Goal: Find specific page/section: Find specific page/section

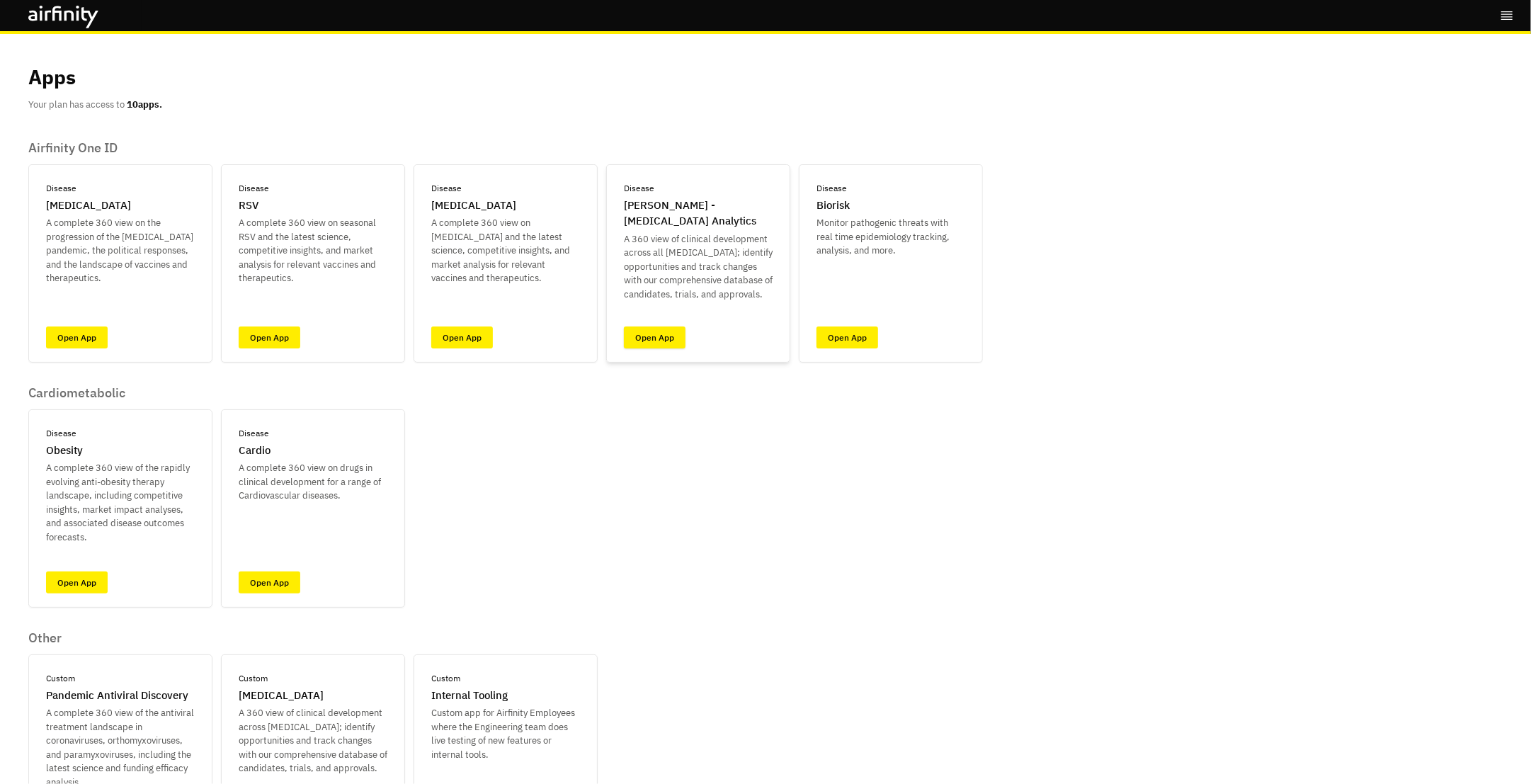
click at [663, 341] on link "Open App" at bounding box center [655, 337] width 62 height 22
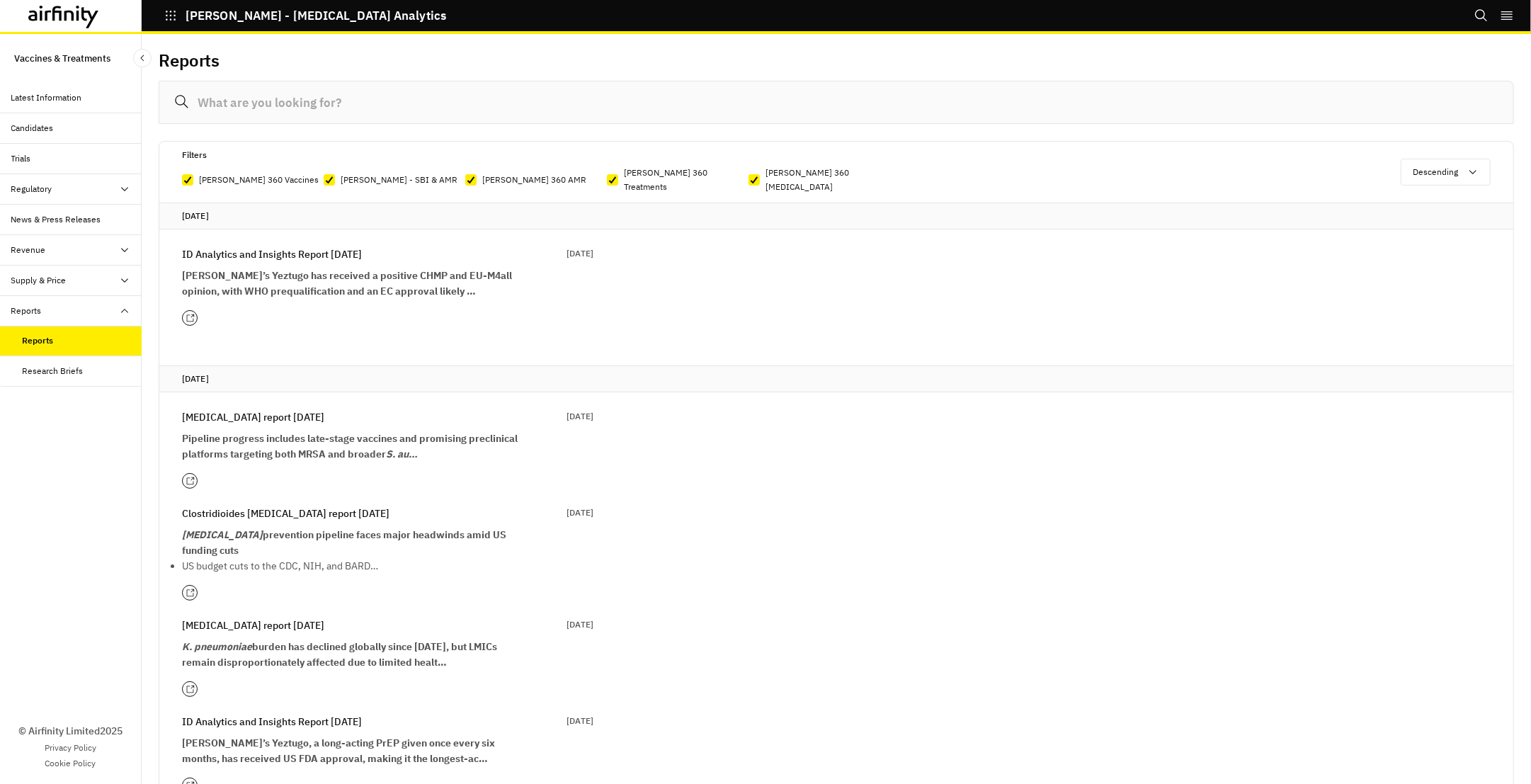
click at [191, 313] on icon at bounding box center [190, 318] width 9 height 9
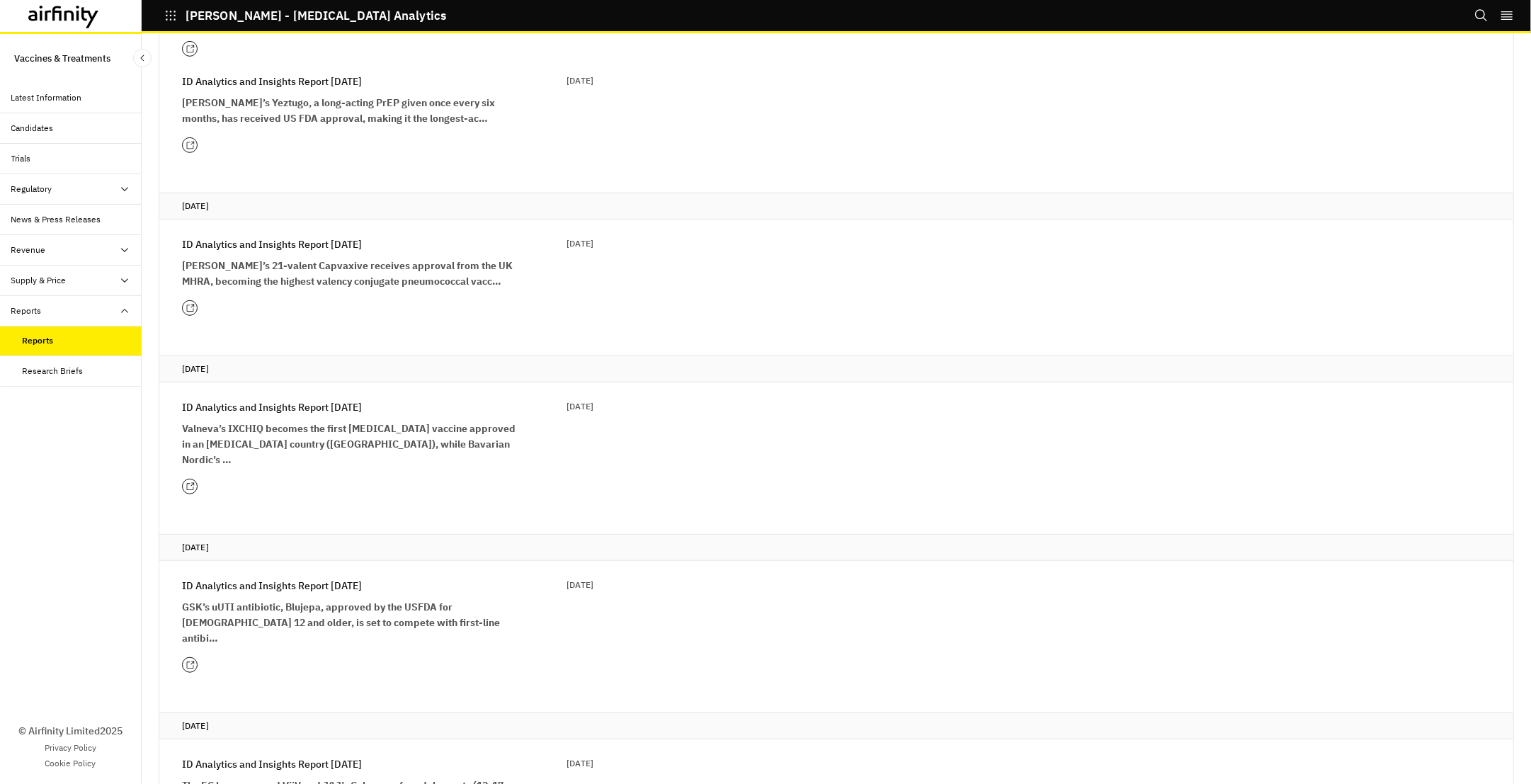
scroll to position [659, 0]
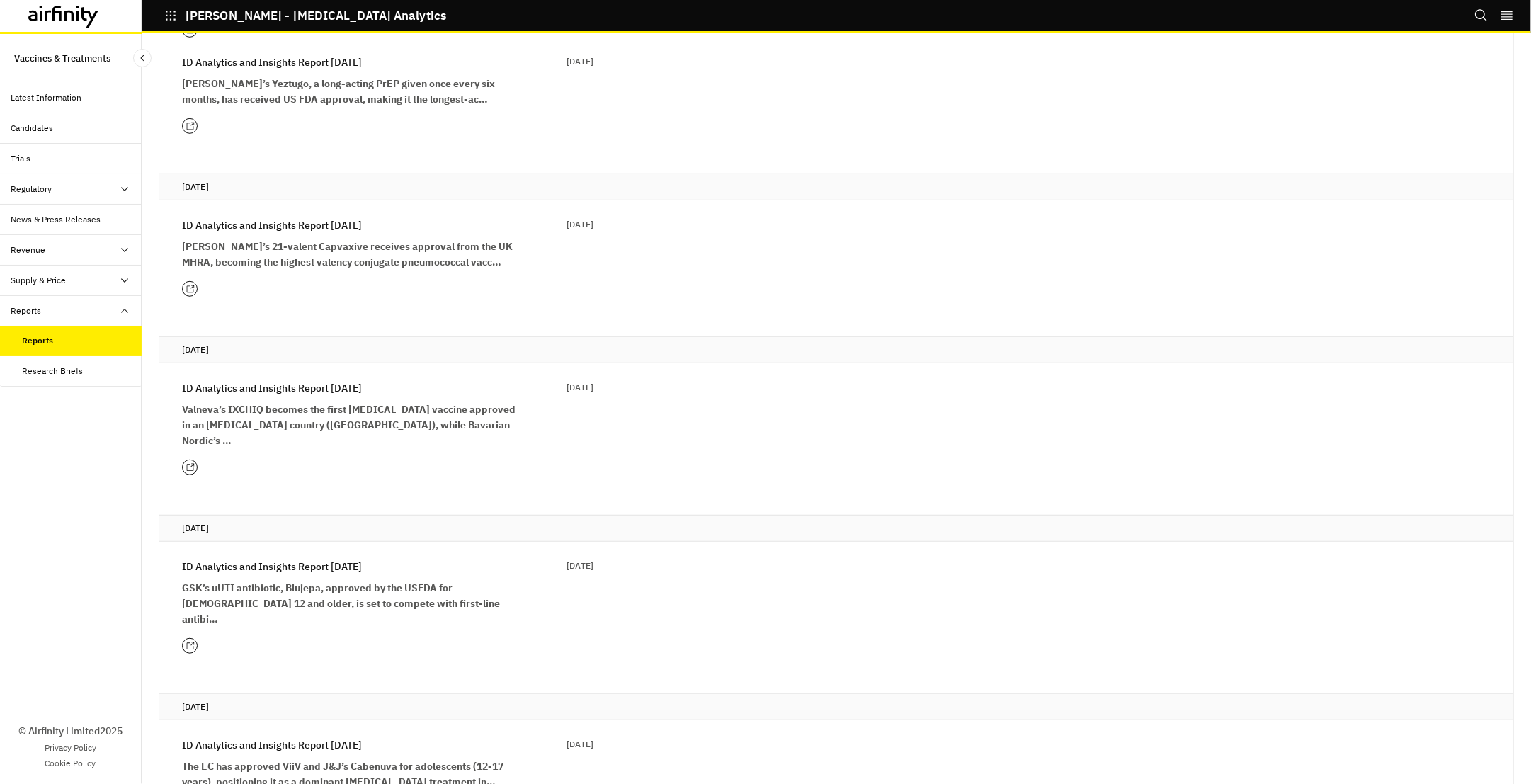
click at [215, 217] on p "ID Analytics and Insights Report [DATE]" at bounding box center [271, 225] width 180 height 16
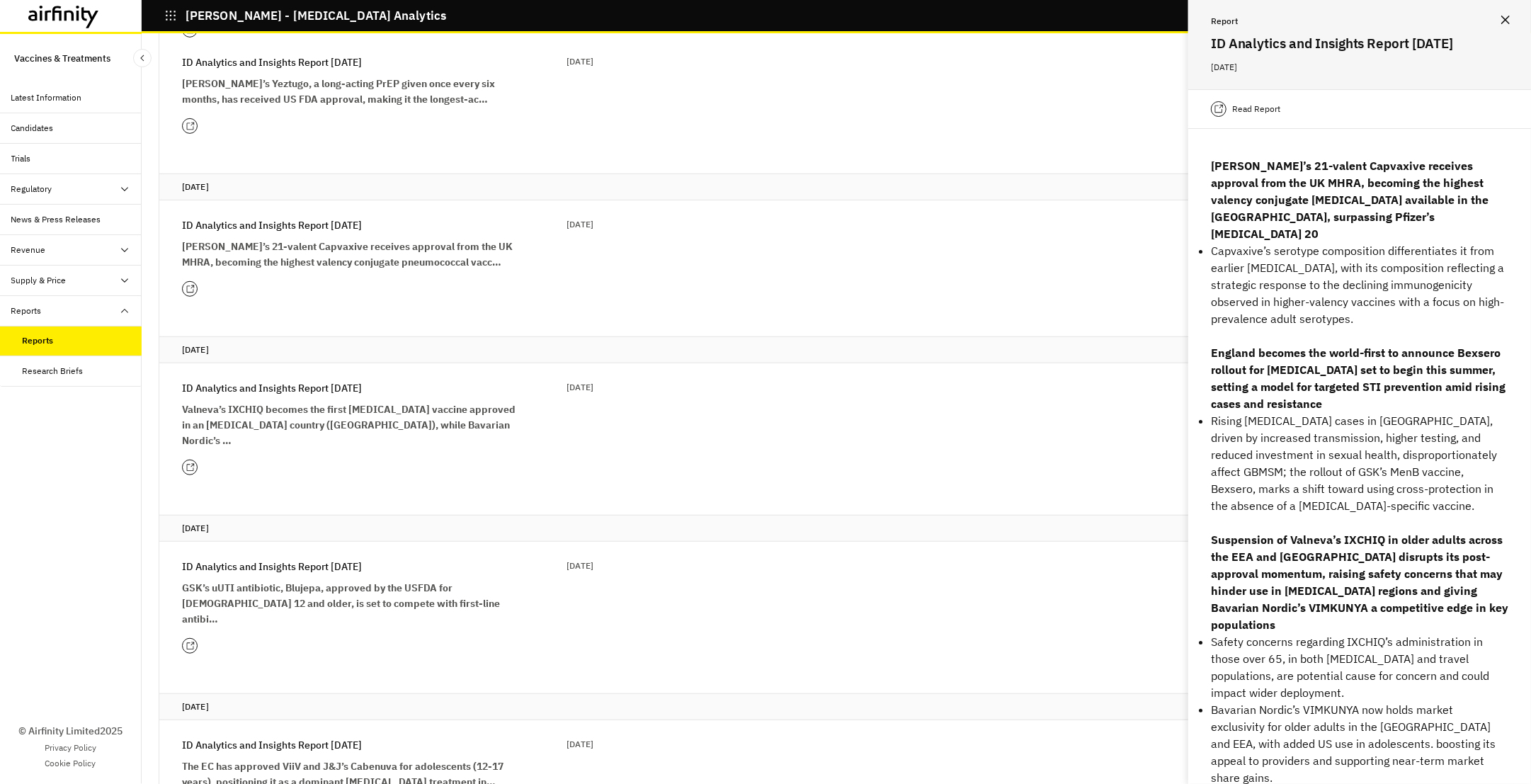
click at [187, 284] on icon at bounding box center [190, 289] width 9 height 9
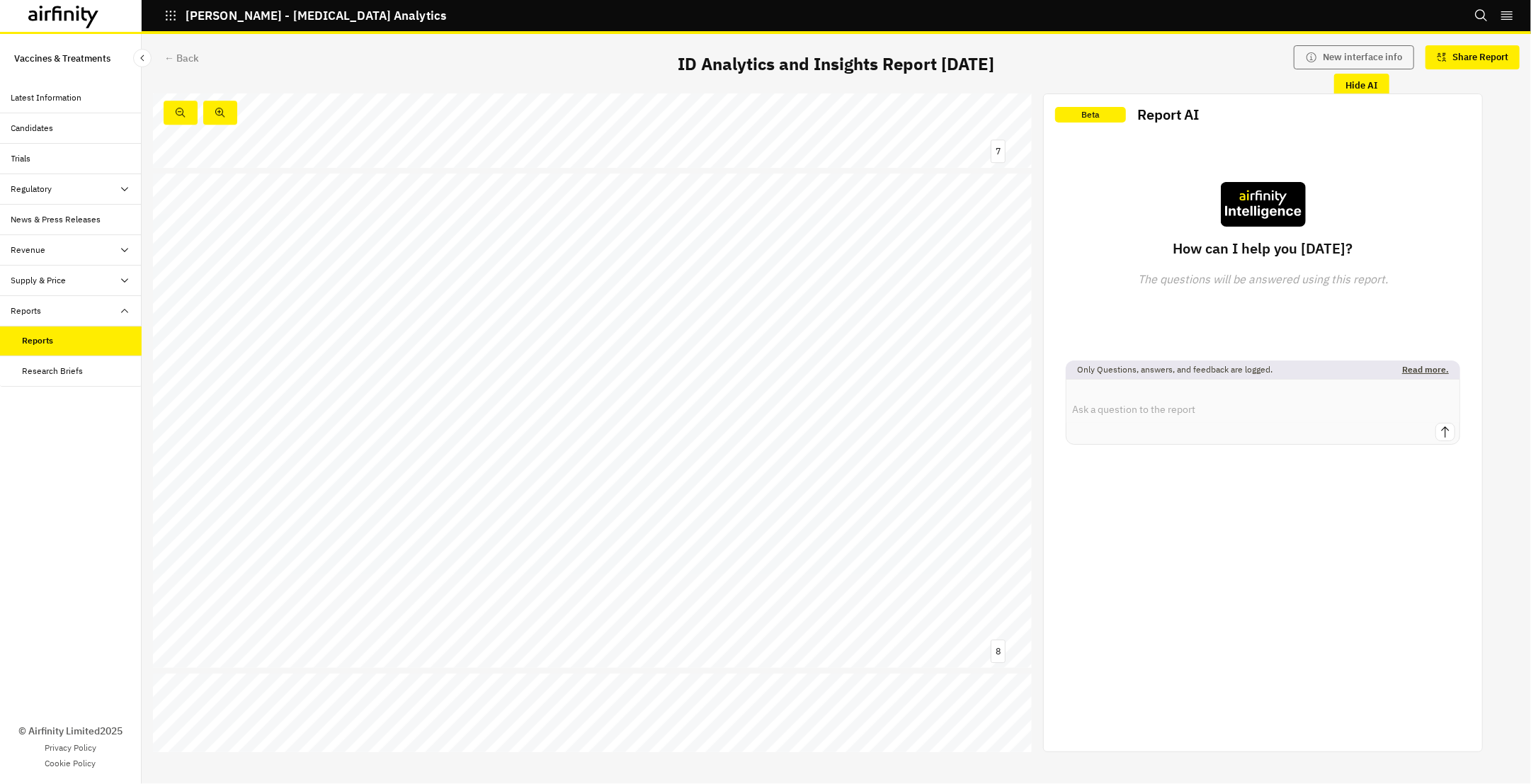
scroll to position [3434, 0]
